Goal: Information Seeking & Learning: Learn about a topic

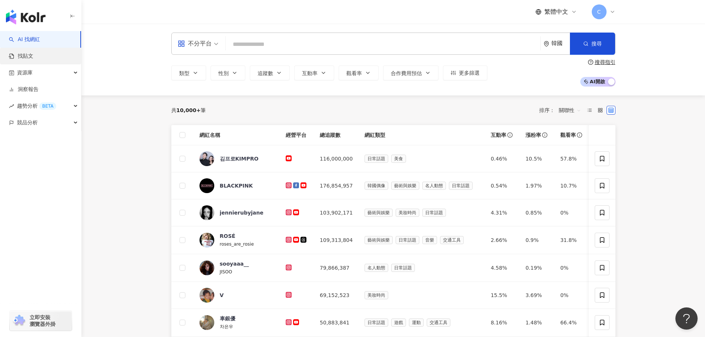
click at [33, 58] on link "找貼文" at bounding box center [21, 56] width 24 height 7
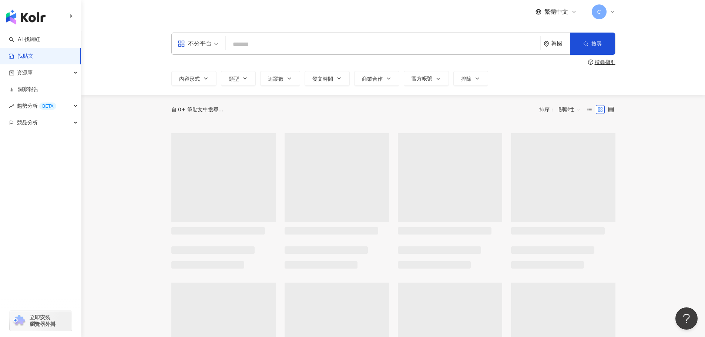
click at [283, 50] on input "search" at bounding box center [383, 44] width 309 height 16
type input "*"
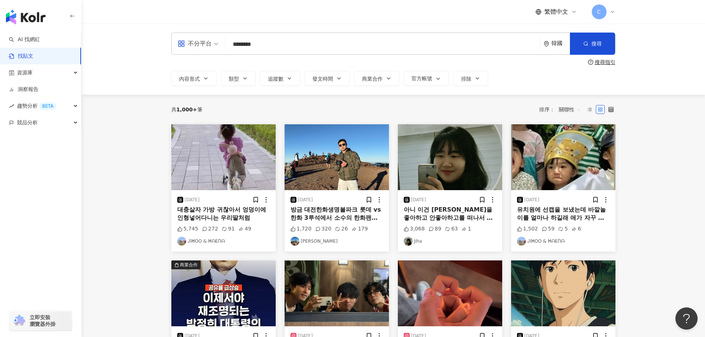
type input "********"
click at [547, 42] on icon "environment" at bounding box center [547, 44] width 6 height 6
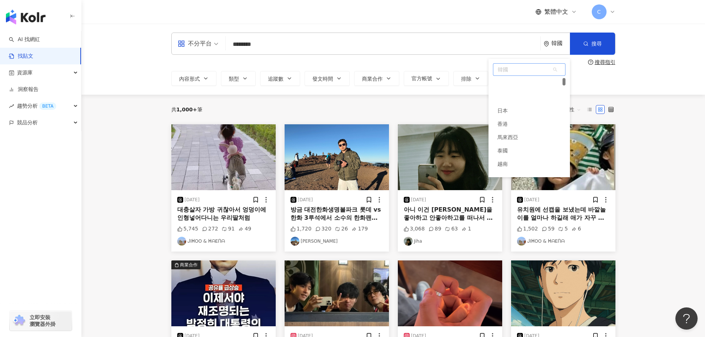
scroll to position [27, 0]
click at [505, 94] on div "香港" at bounding box center [502, 96] width 10 height 13
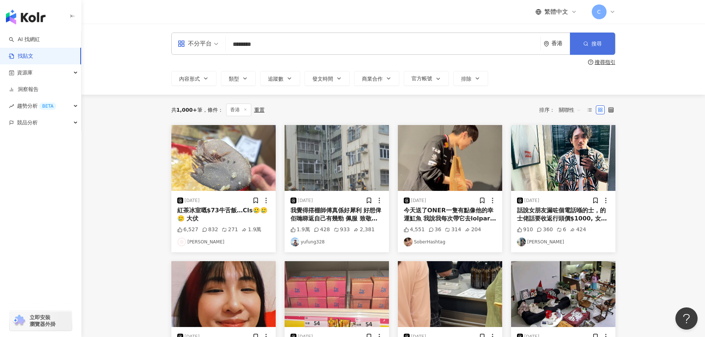
click at [591, 45] on span "搜尋" at bounding box center [596, 44] width 10 height 6
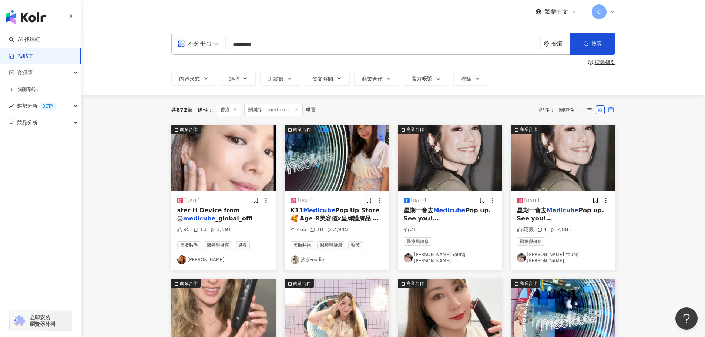
click at [613, 108] on icon at bounding box center [610, 109] width 5 height 5
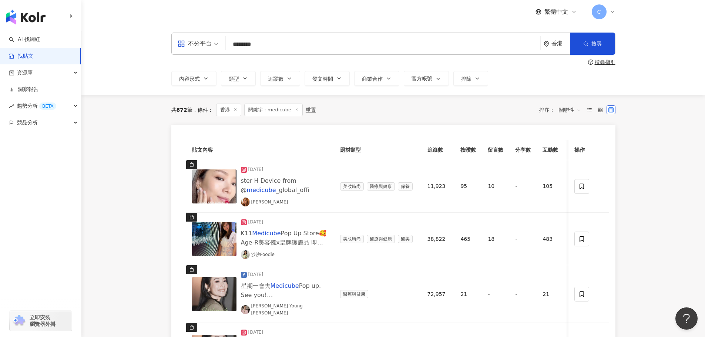
click at [564, 113] on span "關聯性" at bounding box center [570, 110] width 22 height 12
click at [566, 185] on div "發文時間" at bounding box center [571, 188] width 21 height 8
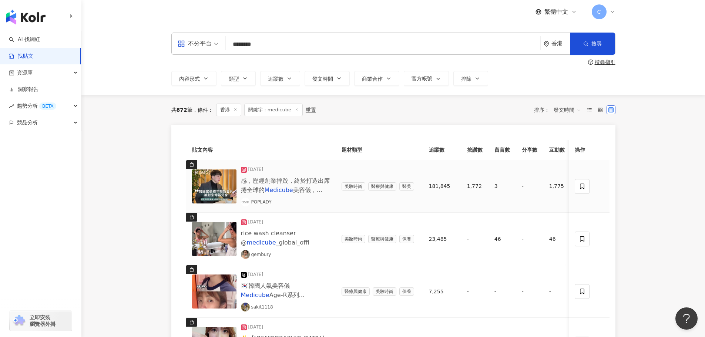
click at [231, 185] on img at bounding box center [214, 186] width 44 height 34
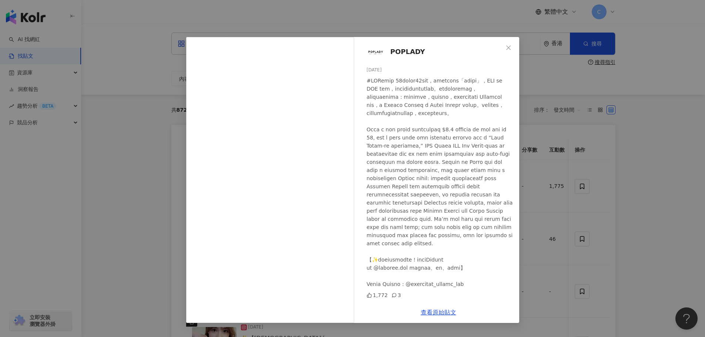
scroll to position [6, 0]
click at [556, 182] on div "POPLADY [DATE] 1,772 3 查看原始貼文" at bounding box center [352, 168] width 705 height 337
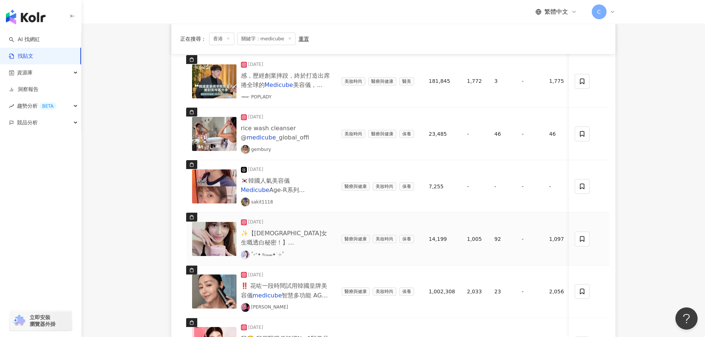
scroll to position [222, 0]
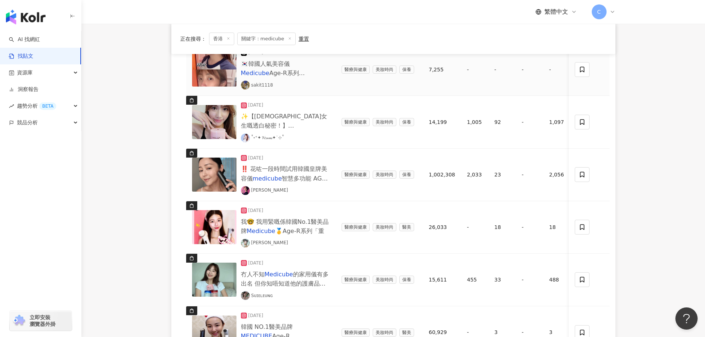
drag, startPoint x: 558, startPoint y: 95, endPoint x: 524, endPoint y: 98, distance: 34.5
click at [558, 95] on td "-" at bounding box center [556, 69] width 27 height 53
